Goal: Information Seeking & Learning: Learn about a topic

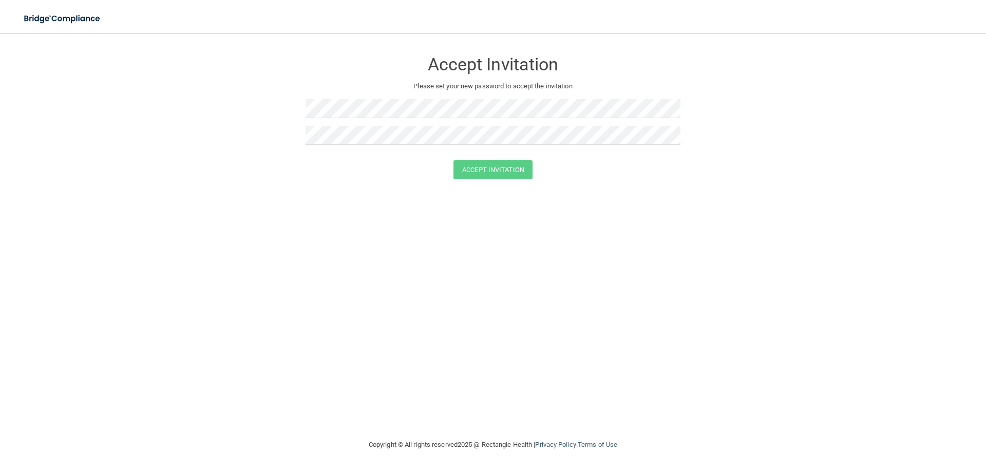
click at [484, 271] on div "Accept Invitation Please set your new password to accept the invitation Accept …" at bounding box center [493, 235] width 945 height 385
click at [334, 216] on div "Accept Invitation Please set your new password to accept the invitation Accept …" at bounding box center [493, 235] width 945 height 385
click at [87, 17] on img at bounding box center [62, 18] width 94 height 21
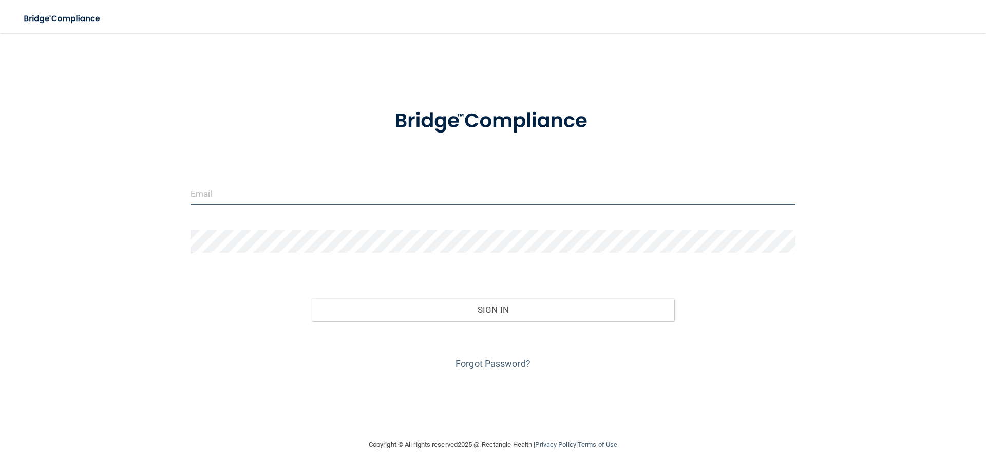
click at [272, 192] on input "email" at bounding box center [493, 193] width 605 height 23
type input "gabbyalves45@gmail.com"
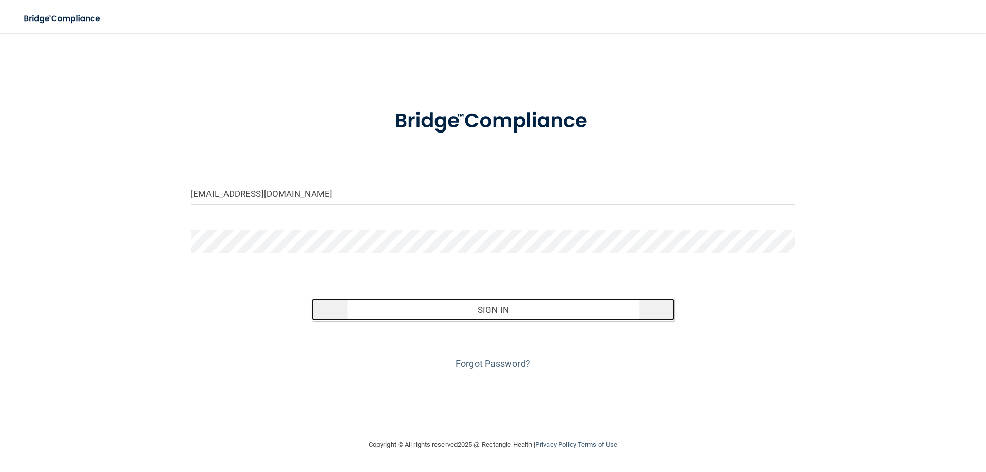
click at [430, 318] on button "Sign In" at bounding box center [493, 309] width 363 height 23
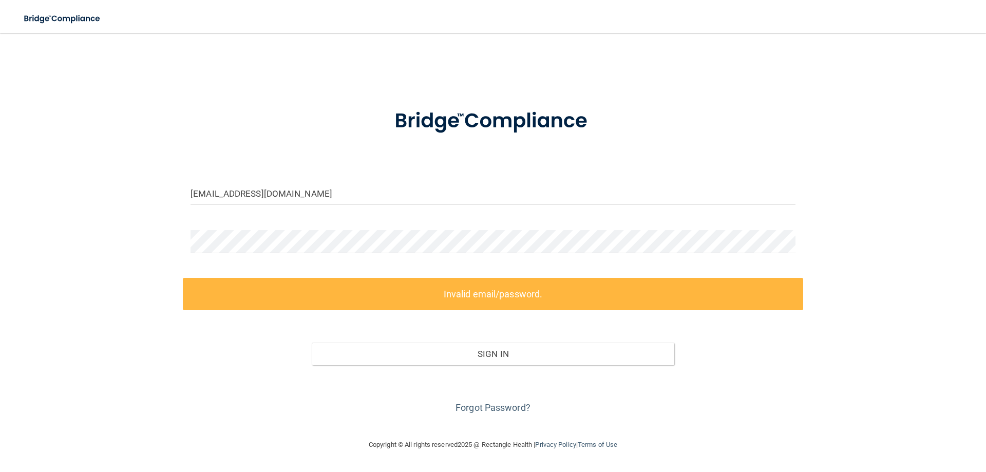
drag, startPoint x: 329, startPoint y: 220, endPoint x: 324, endPoint y: 225, distance: 7.3
click at [325, 224] on form "gabbyalves45@gmail.com Invalid email/password. You don't have permission to acc…" at bounding box center [493, 254] width 605 height 321
click at [169, 240] on div "gabbyalves45@gmail.com Invalid email/password. You don't have permission to acc…" at bounding box center [493, 235] width 945 height 385
click at [148, 201] on div "gabbyalves45@gmail.com Invalid email/password. You don't have permission to acc…" at bounding box center [493, 235] width 945 height 385
click at [161, 239] on div "gabbyalves45@gmail.com Invalid email/password. You don't have permission to acc…" at bounding box center [493, 235] width 945 height 385
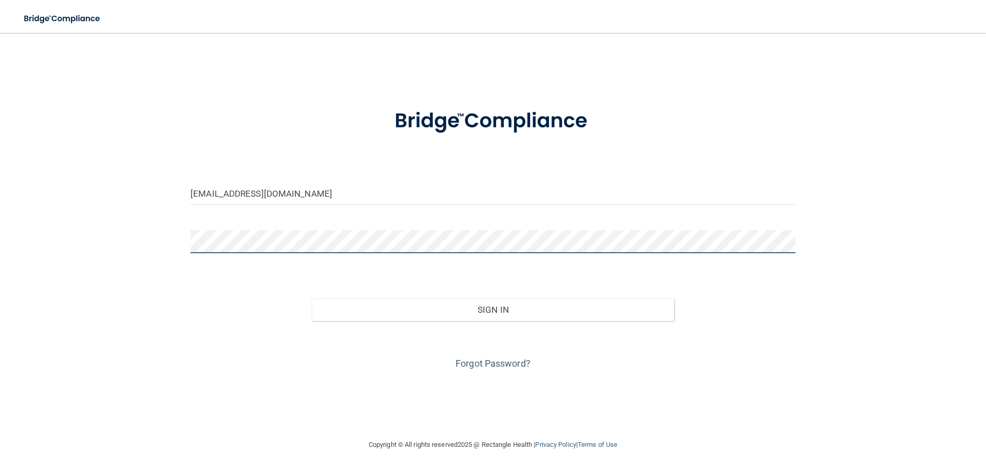
click at [312, 298] on button "Sign In" at bounding box center [493, 309] width 363 height 23
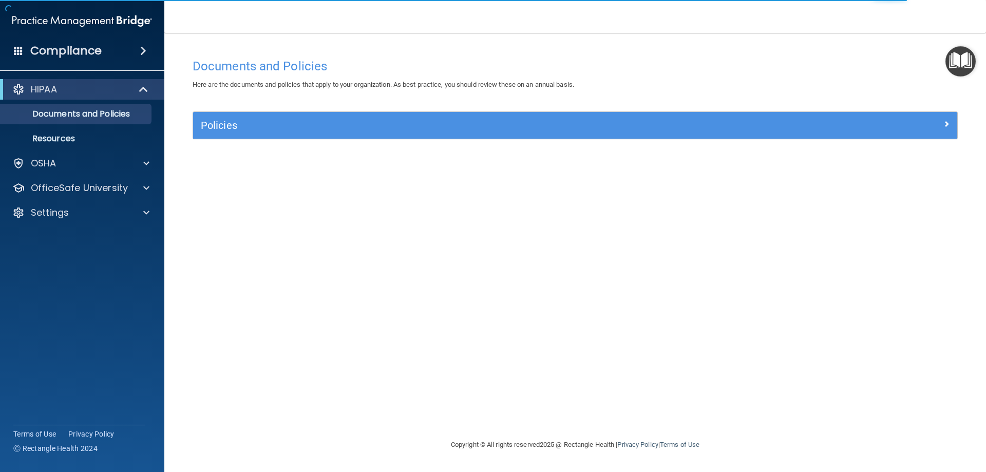
click at [727, 106] on div "Documents and Policies Here are the documents and policies that apply to your o…" at bounding box center [575, 245] width 781 height 385
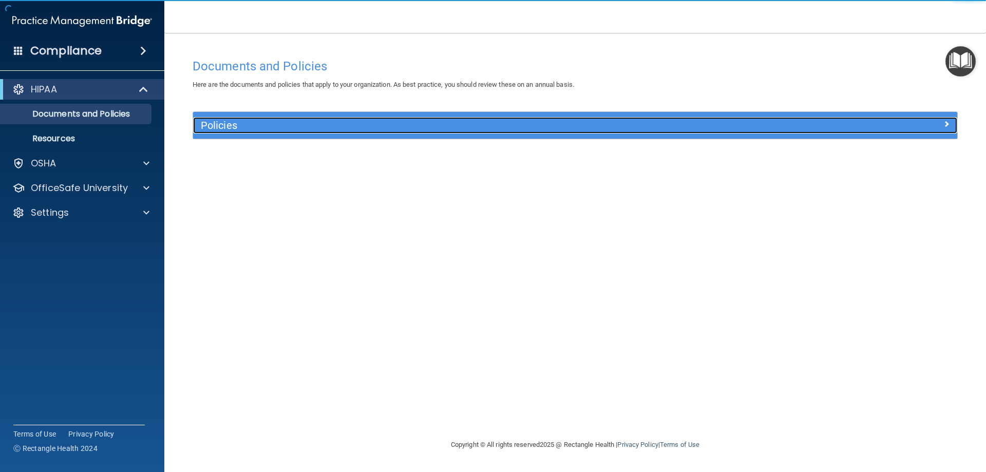
click at [713, 127] on h5 "Policies" at bounding box center [480, 125] width 558 height 11
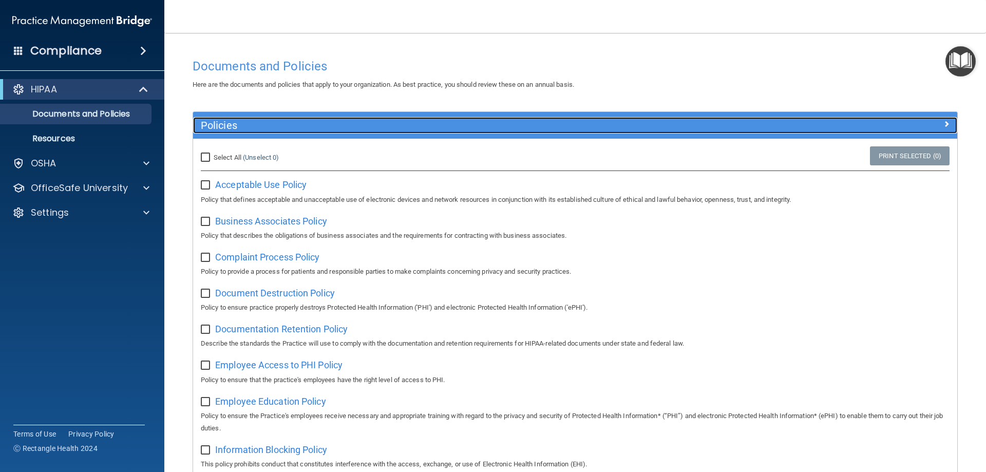
click at [358, 119] on div "Policies" at bounding box center [479, 125] width 573 height 16
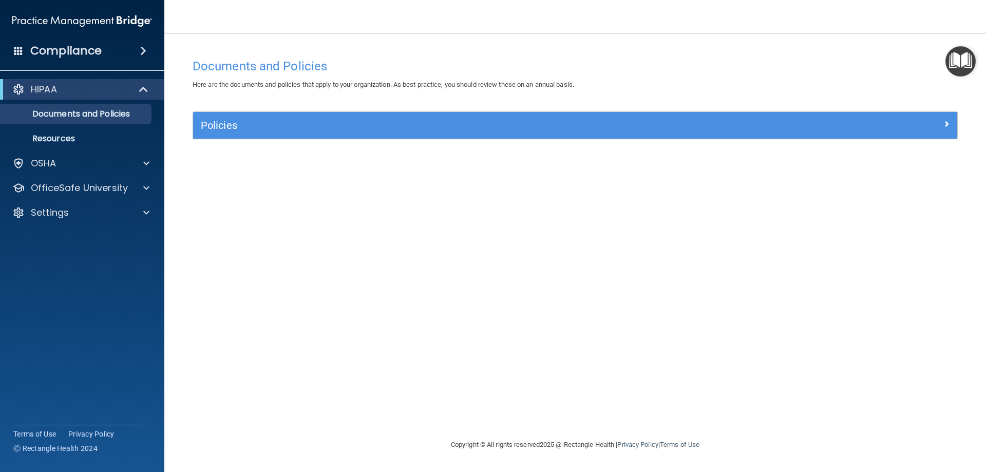
click at [959, 68] on img "Open Resource Center" at bounding box center [960, 61] width 30 height 30
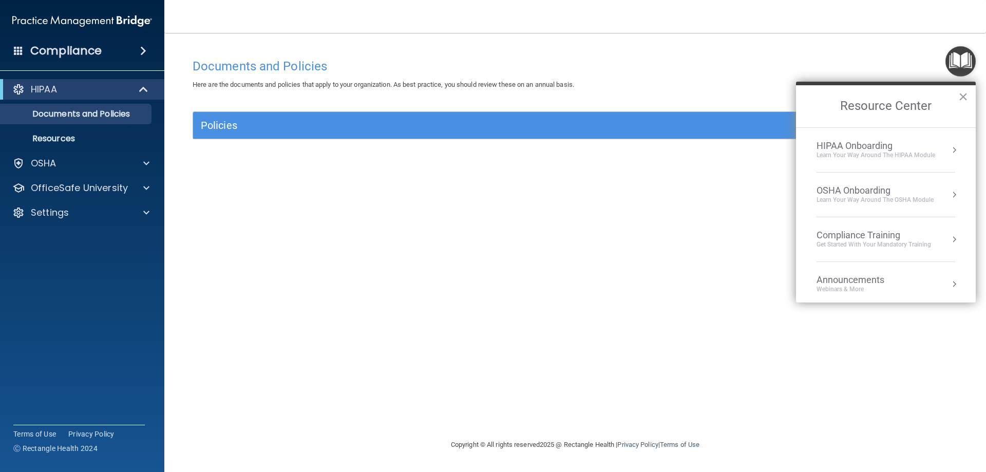
click at [900, 156] on div "Learn Your Way around the HIPAA module" at bounding box center [875, 155] width 119 height 9
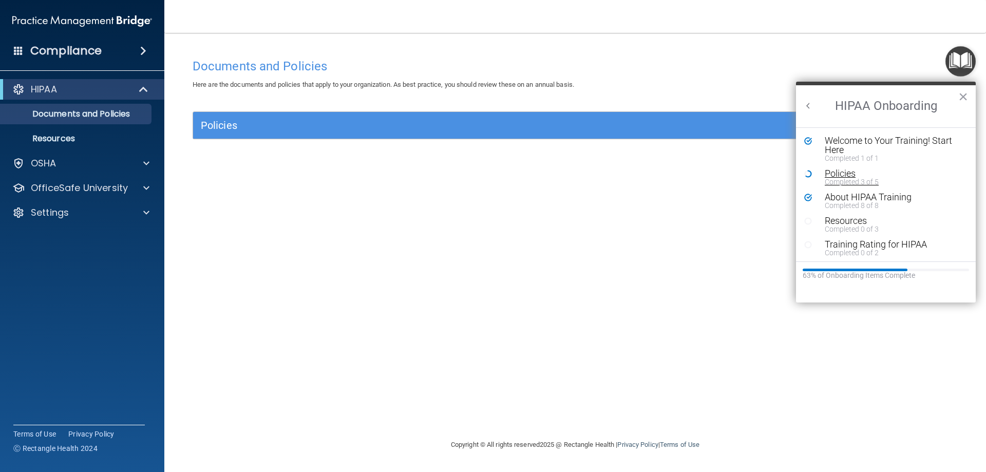
click at [848, 179] on div "Completed 3 of 5" at bounding box center [890, 181] width 130 height 7
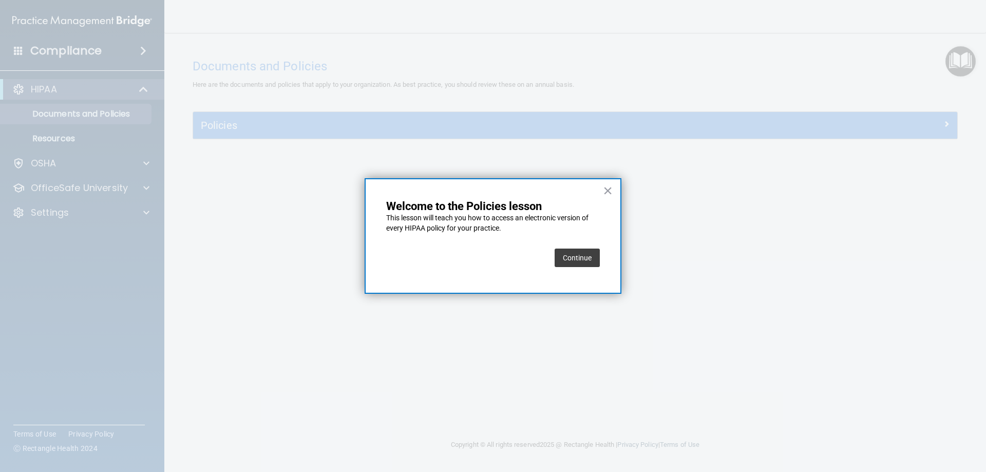
click at [575, 254] on button "Continue" at bounding box center [577, 258] width 45 height 18
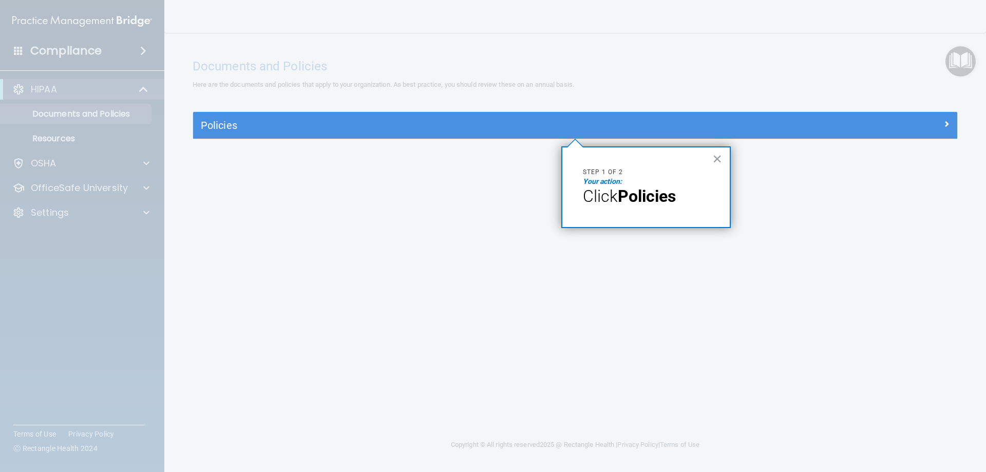
click at [647, 188] on strong "Policies" at bounding box center [647, 196] width 58 height 20
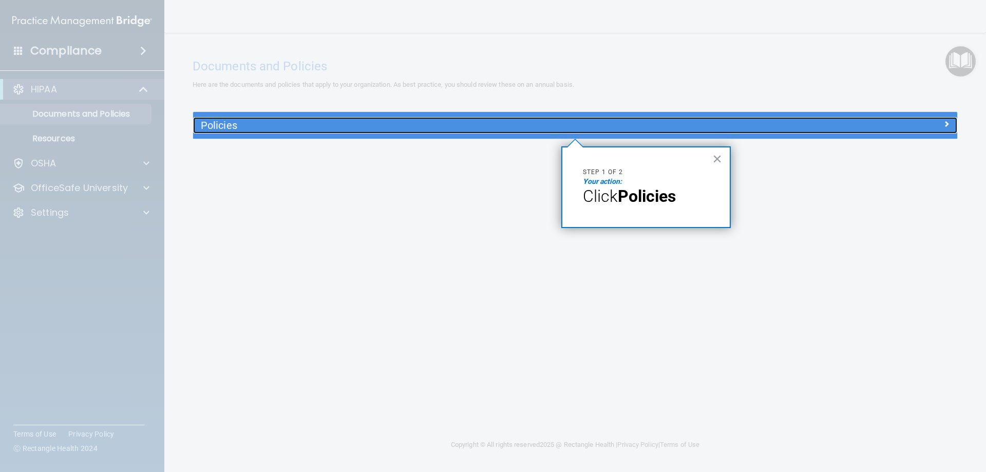
click at [935, 125] on div at bounding box center [861, 123] width 191 height 12
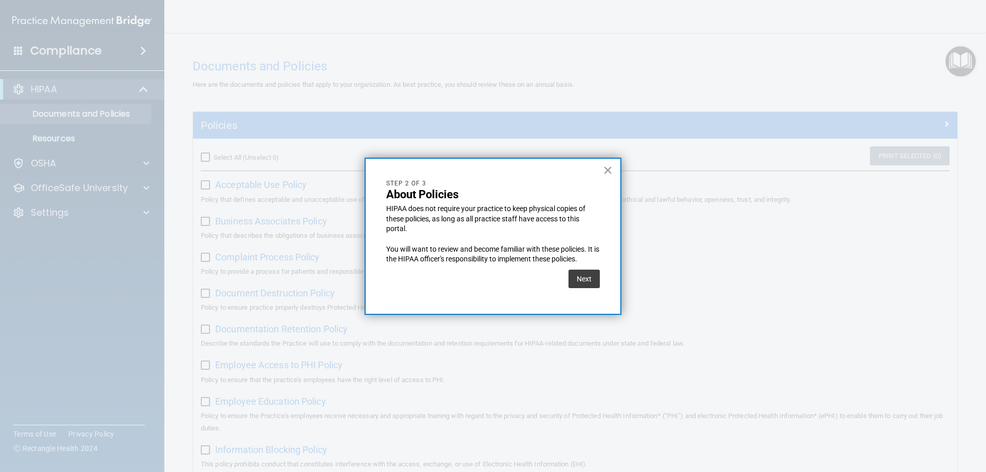
click at [605, 172] on button "×" at bounding box center [608, 170] width 10 height 16
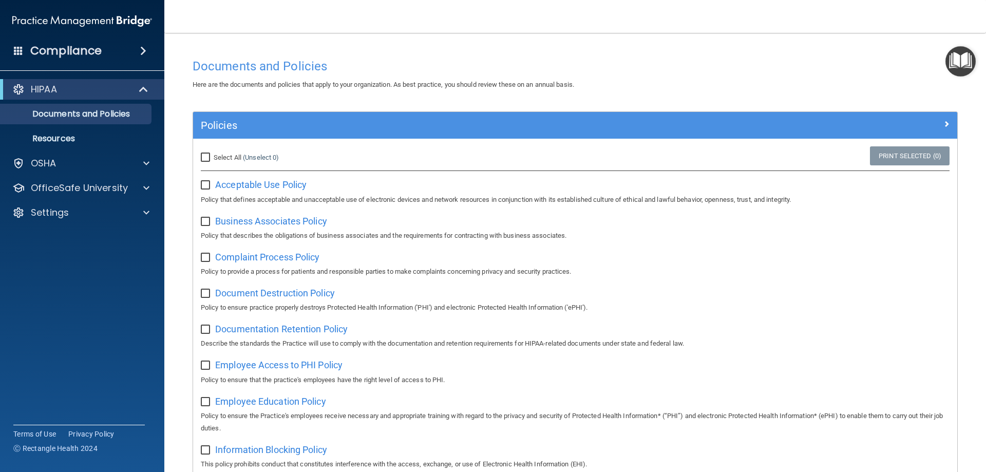
click at [955, 65] on img "Open Resource Center" at bounding box center [960, 61] width 30 height 30
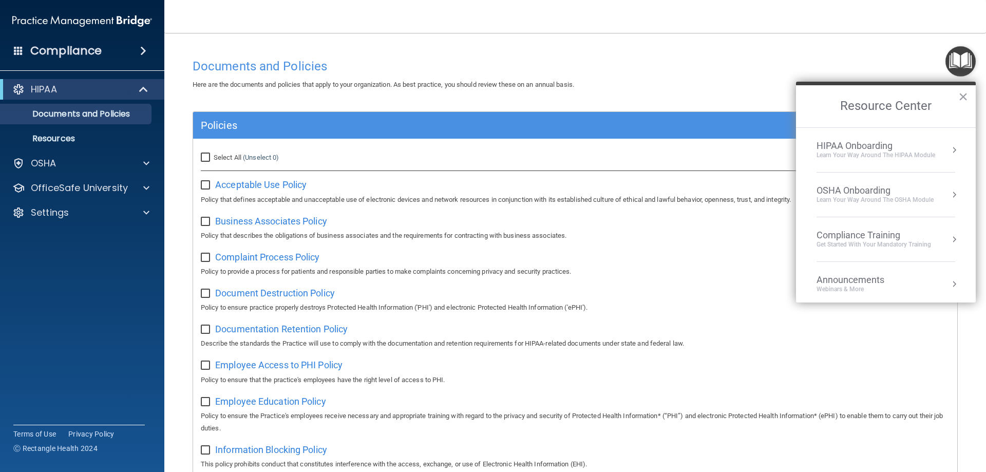
click at [892, 155] on div "Learn Your Way around the HIPAA module" at bounding box center [875, 155] width 119 height 9
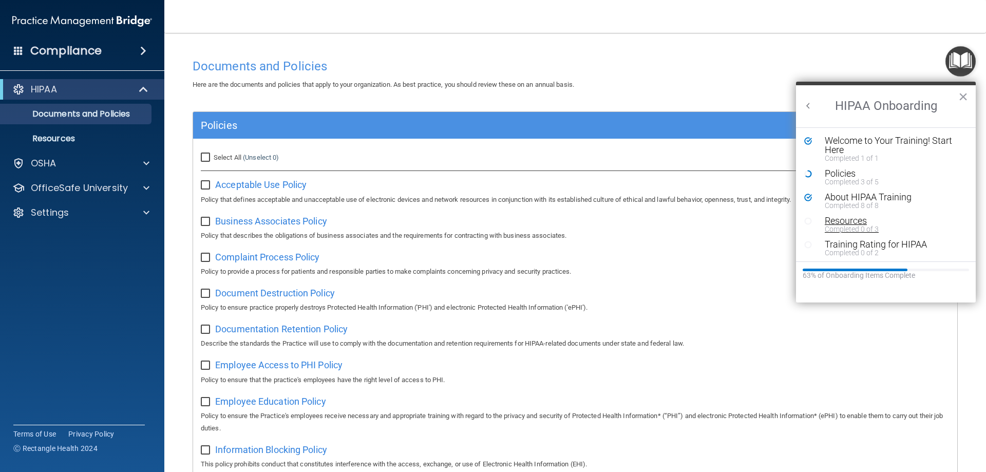
click at [845, 221] on div "Resources" at bounding box center [890, 220] width 130 height 9
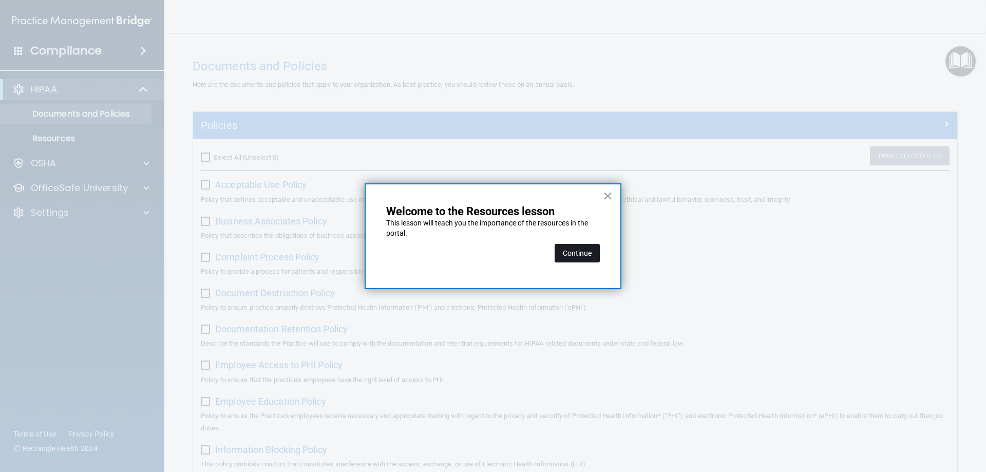
click at [573, 249] on button "Continue" at bounding box center [577, 253] width 45 height 18
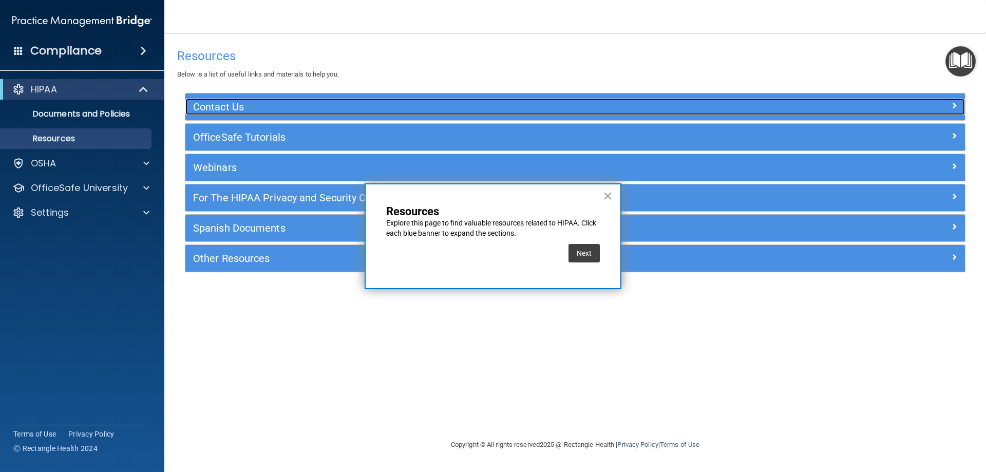
click at [276, 104] on h5 "Contact Us" at bounding box center [477, 106] width 569 height 11
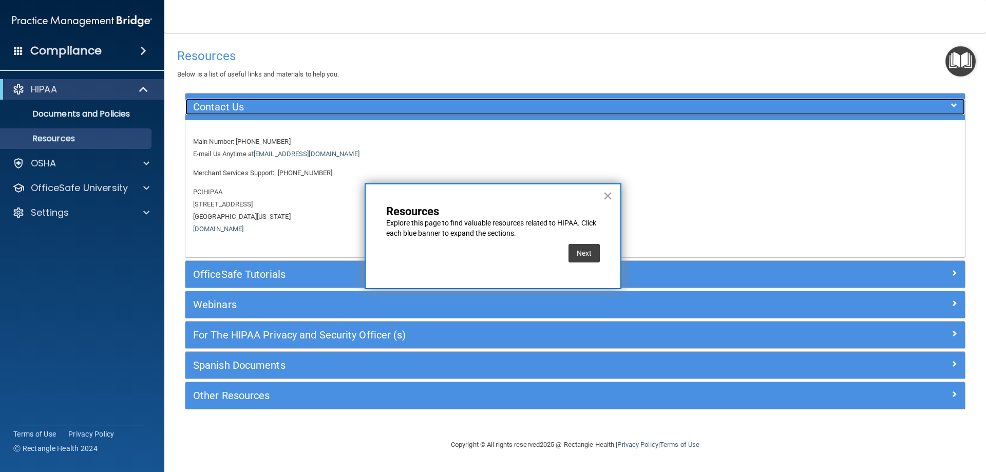
click at [276, 104] on h5 "Contact Us" at bounding box center [477, 106] width 569 height 11
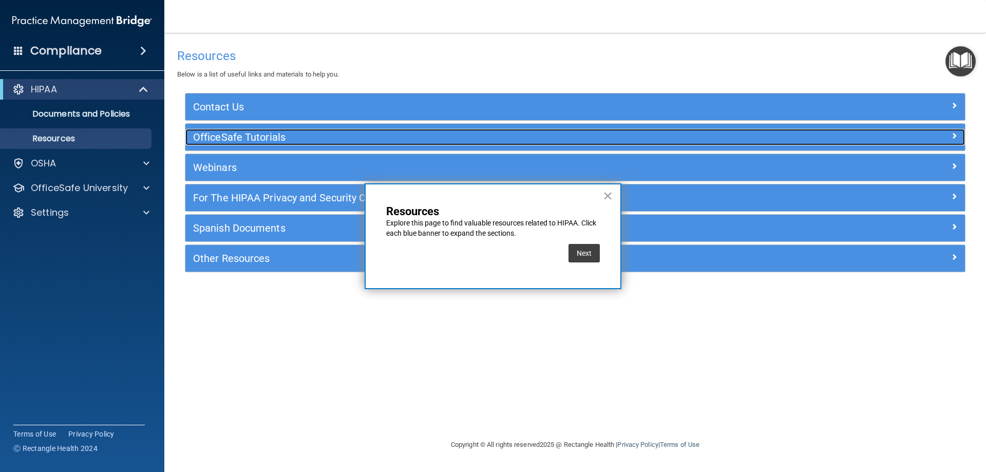
click at [267, 141] on h5 "OfficeSafe Tutorials" at bounding box center [477, 136] width 569 height 11
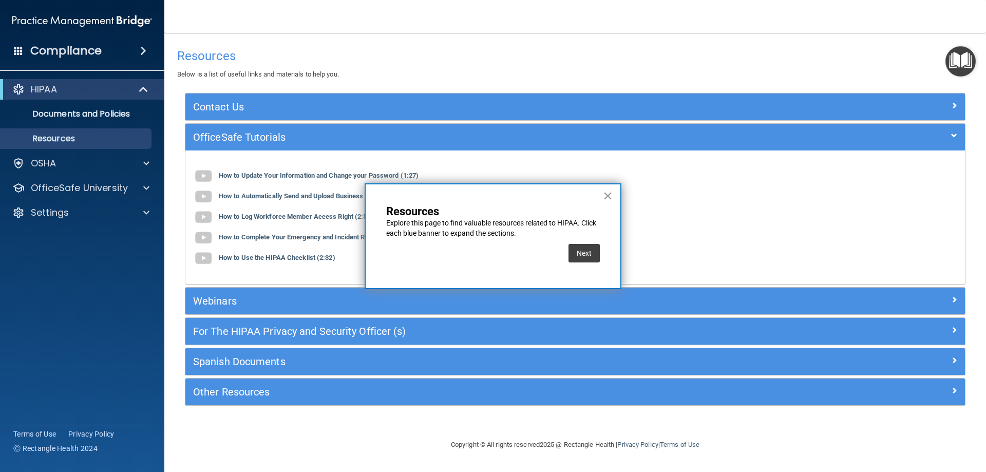
click at [607, 197] on button "×" at bounding box center [608, 195] width 10 height 16
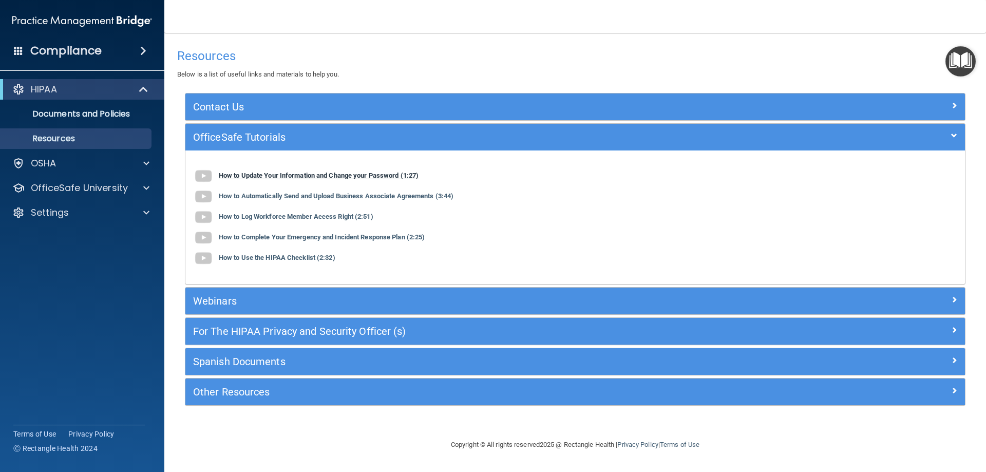
click at [203, 175] on img at bounding box center [203, 176] width 21 height 21
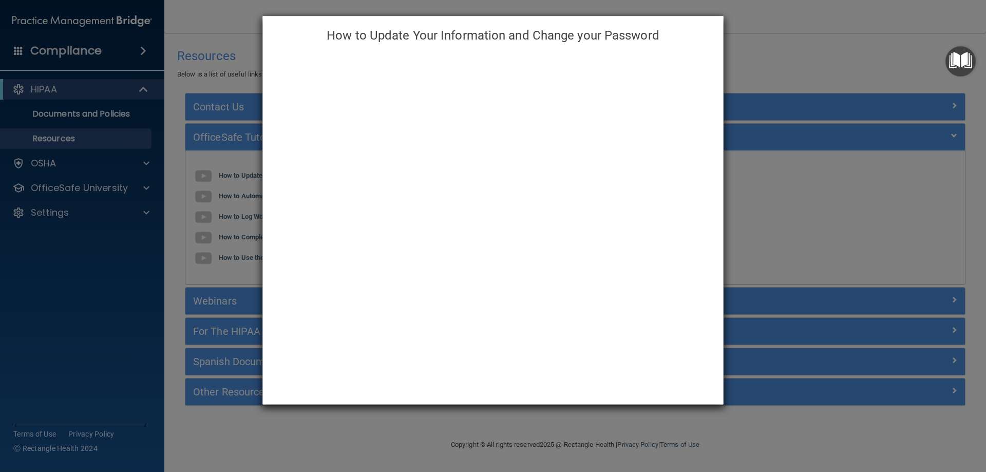
click at [769, 87] on div "How to Update Your Information and Change your Password" at bounding box center [493, 236] width 986 height 472
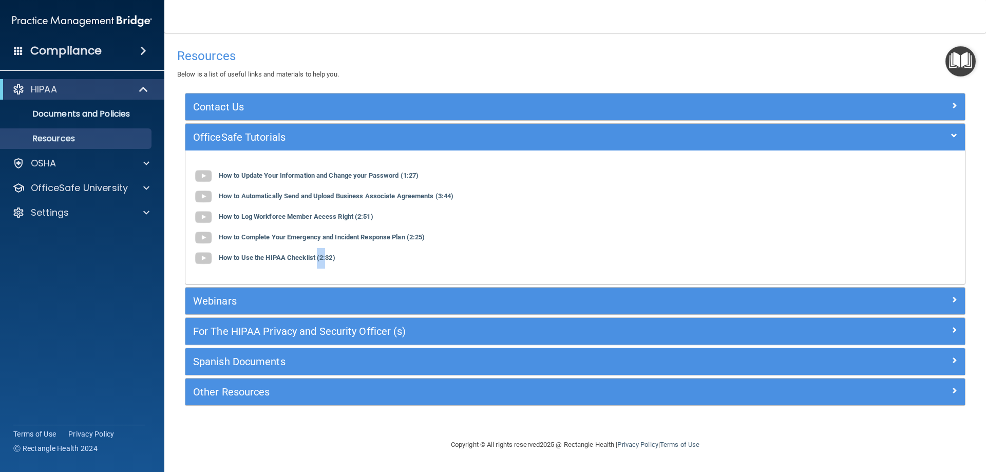
click at [340, 273] on div "How to Update Your Information and Change your Password (1:27) How to Automatic…" at bounding box center [575, 217] width 780 height 134
click at [971, 63] on img "Open Resource Center" at bounding box center [960, 61] width 30 height 30
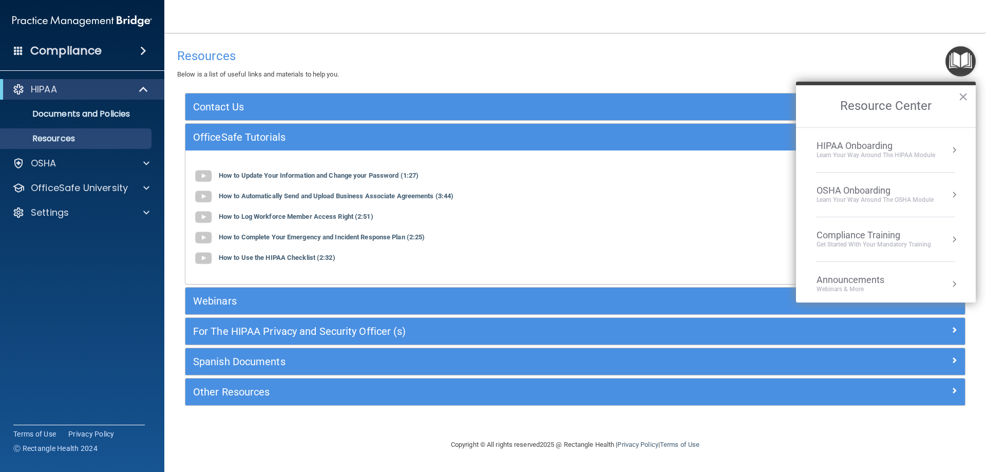
click at [905, 145] on div "HIPAA Onboarding" at bounding box center [875, 145] width 119 height 11
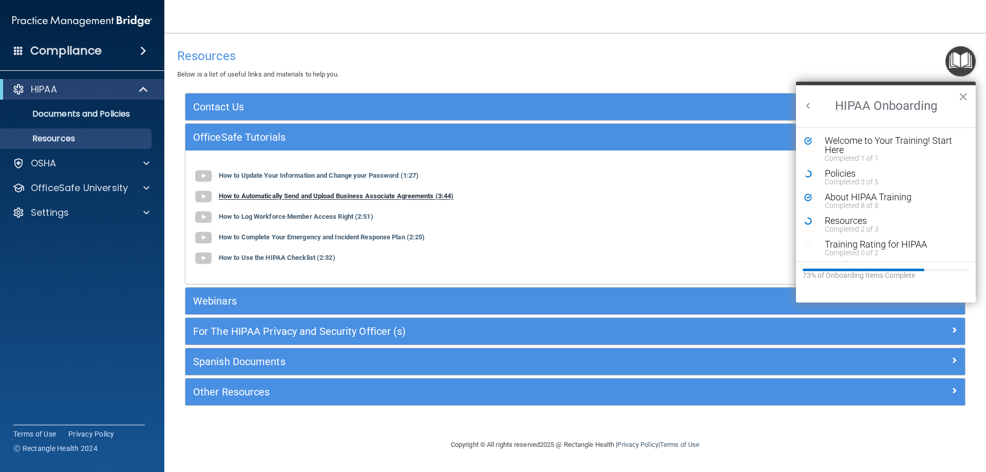
click at [207, 196] on img at bounding box center [203, 196] width 21 height 21
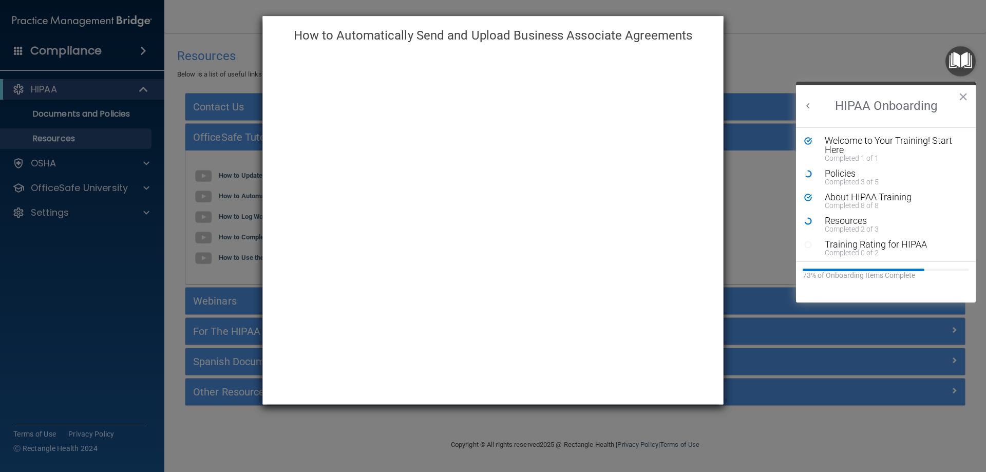
click at [742, 41] on div "How to Automatically Send and Upload Business Associate Agreements" at bounding box center [493, 236] width 986 height 472
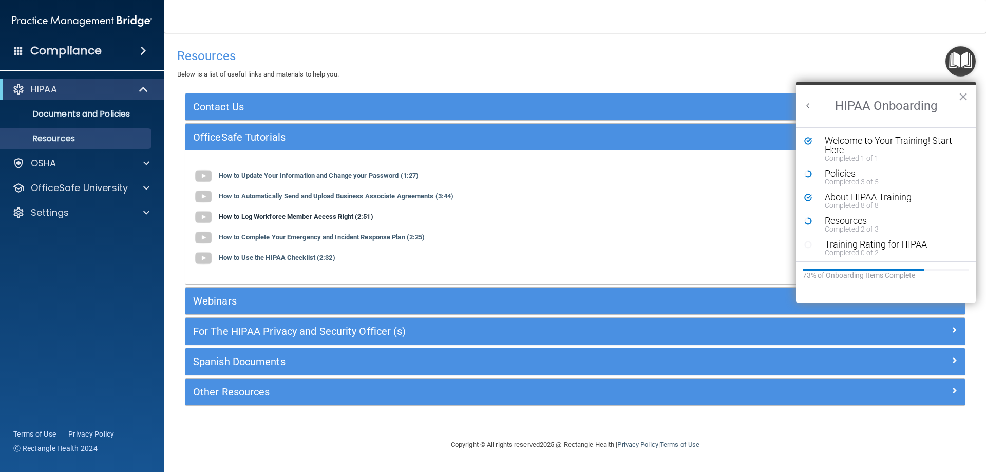
click at [315, 216] on b "How to Log Workforce Member Access Right (2:51)" at bounding box center [296, 217] width 155 height 8
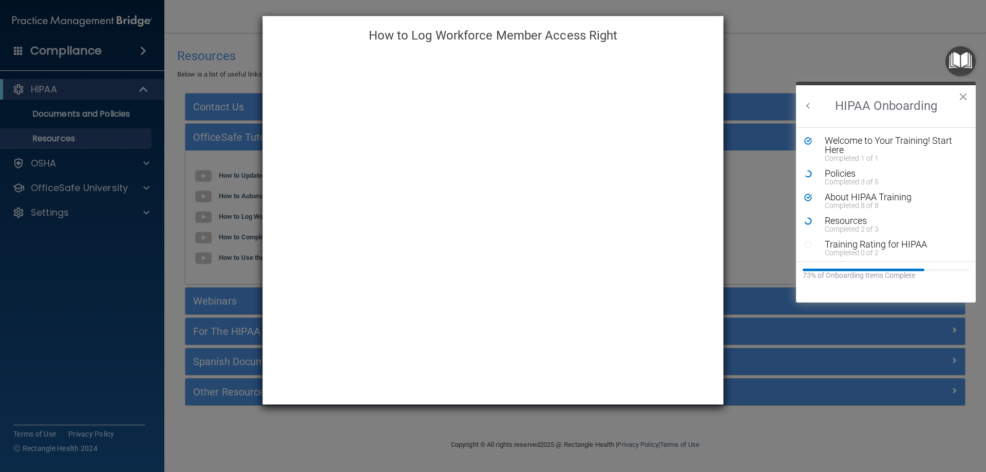
click at [766, 48] on div "How to Log Workforce Member Access Right" at bounding box center [493, 236] width 986 height 472
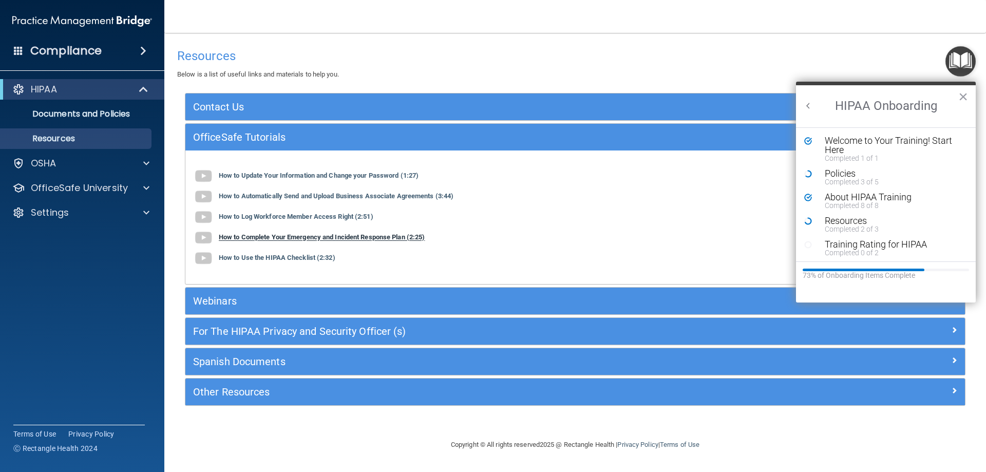
click at [328, 239] on b "How to Complete Your Emergency and Incident Response Plan (2:25)" at bounding box center [322, 238] width 206 height 8
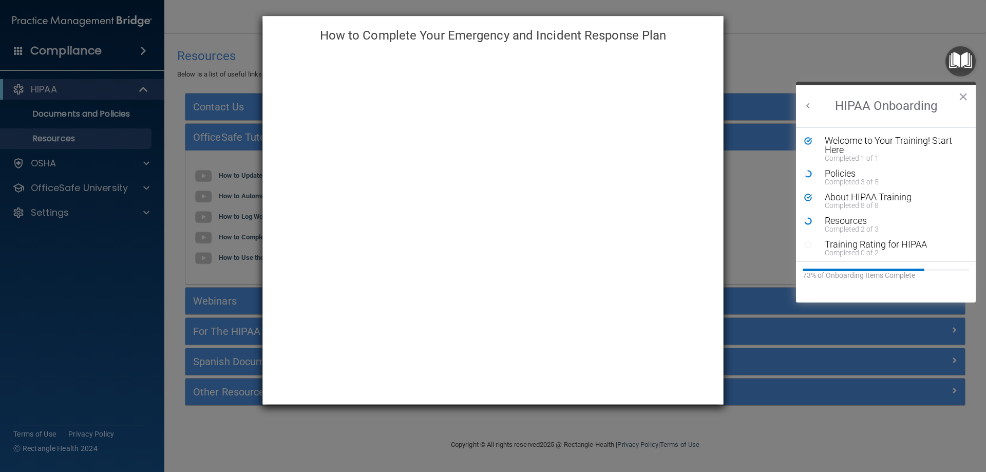
click at [755, 72] on div "How to Complete Your Emergency and Incident Response Plan" at bounding box center [493, 236] width 986 height 472
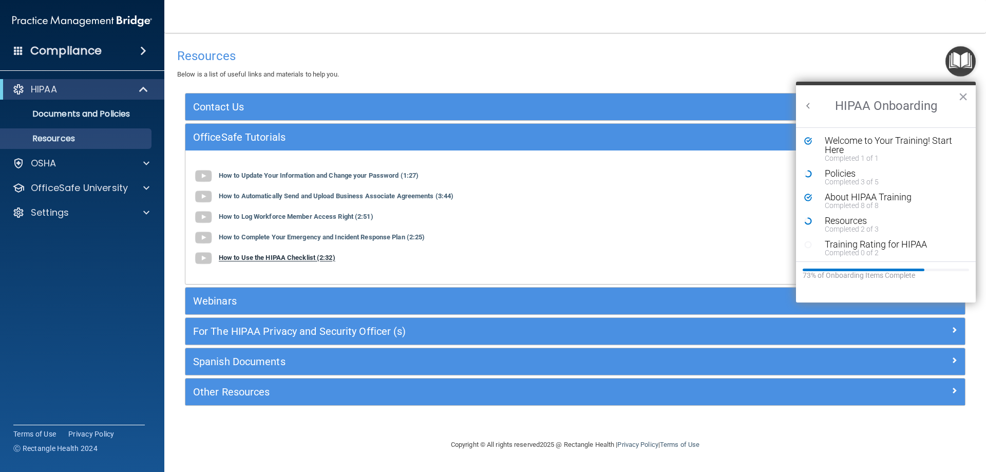
click at [311, 257] on b "How to Use the HIPAA Checklist (2:32)" at bounding box center [277, 258] width 117 height 8
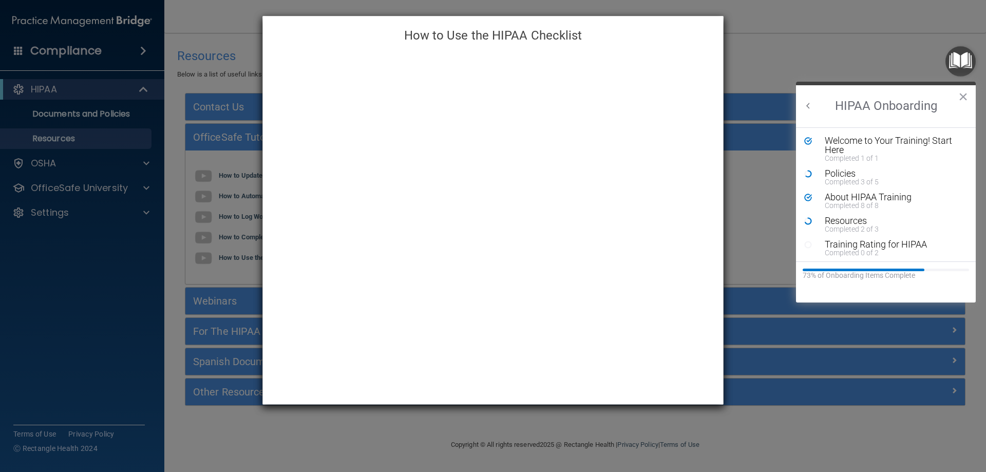
click at [770, 39] on div "How to Use the HIPAA Checklist" at bounding box center [493, 236] width 986 height 472
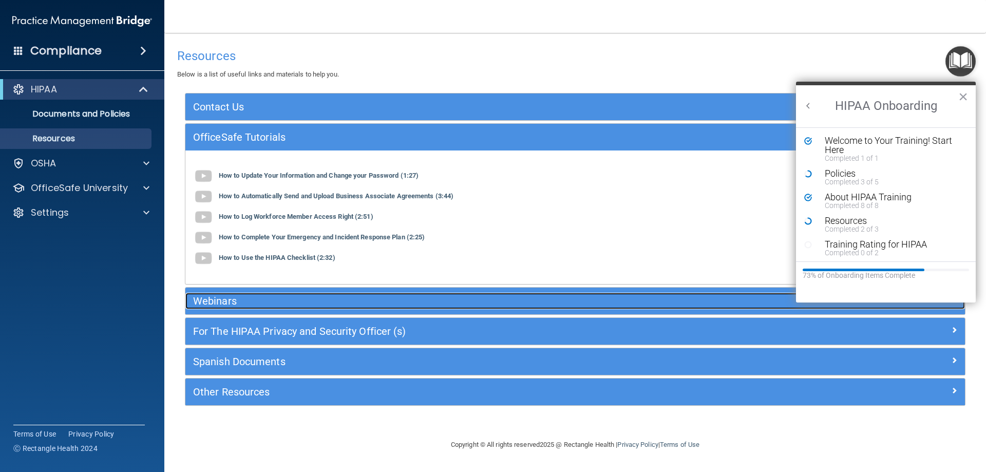
click at [275, 294] on div "Webinars" at bounding box center [477, 301] width 585 height 16
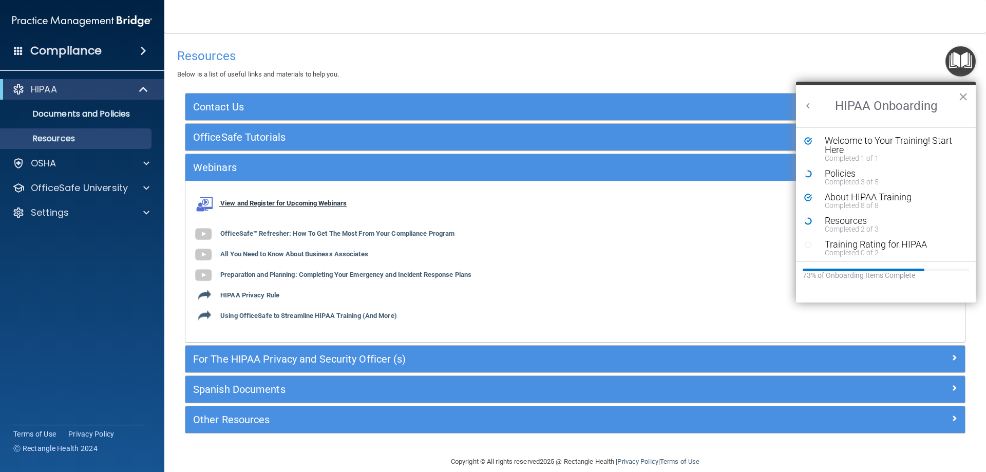
click at [253, 206] on b "View and Register for Upcoming Webinars" at bounding box center [283, 204] width 126 height 8
click at [290, 236] on b "OfficeSafe™ Refresher: How To Get The Most From Your Compliance Program" at bounding box center [337, 234] width 234 height 8
click at [252, 255] on b "All You Need to Know About Business Associates" at bounding box center [294, 255] width 148 height 8
click at [234, 276] on b "Preparation and Planning: Completing Your Emergency and Incident Response Plans" at bounding box center [345, 275] width 251 height 8
